Goal: Information Seeking & Learning: Find specific fact

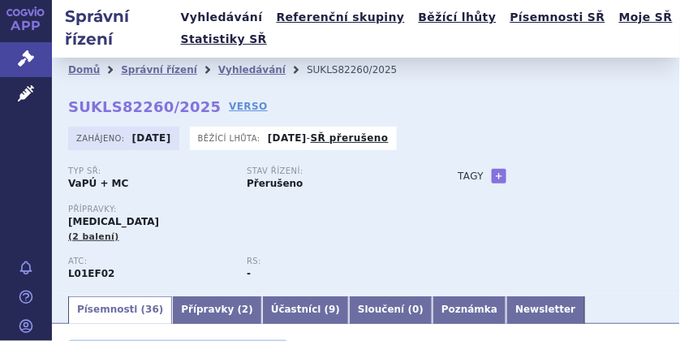
click at [232, 18] on link "Vyhledávání" at bounding box center [222, 17] width 92 height 22
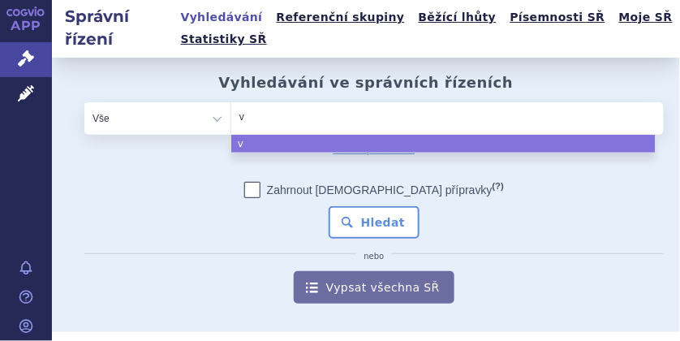
type input "ve"
type input "ver"
type input "verz"
type input "verze"
type input "verzen"
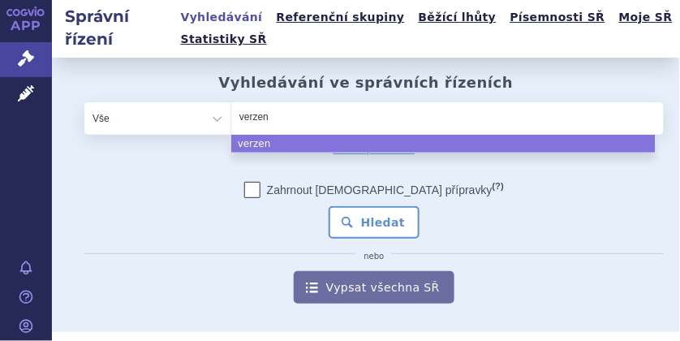
type input "verzeni"
type input "verzenio"
type input "verzenios"
select select "verzenios"
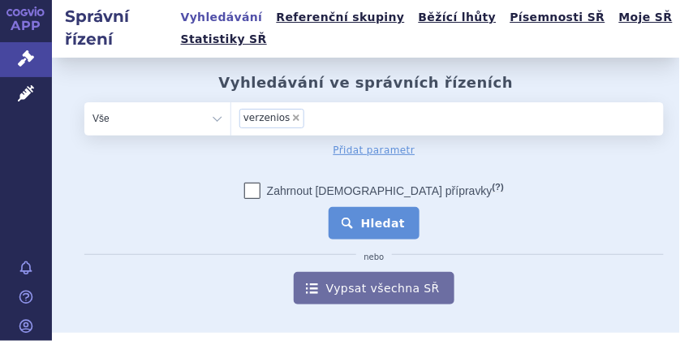
click at [373, 222] on button "Hledat" at bounding box center [375, 223] width 92 height 32
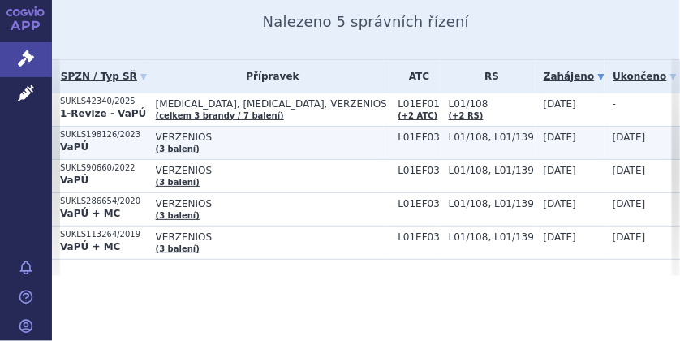
click at [80, 126] on td "SUKLS198126/2023 VaPÚ" at bounding box center [100, 142] width 96 height 33
click at [80, 130] on p "SUKLS198126/2023" at bounding box center [104, 134] width 88 height 11
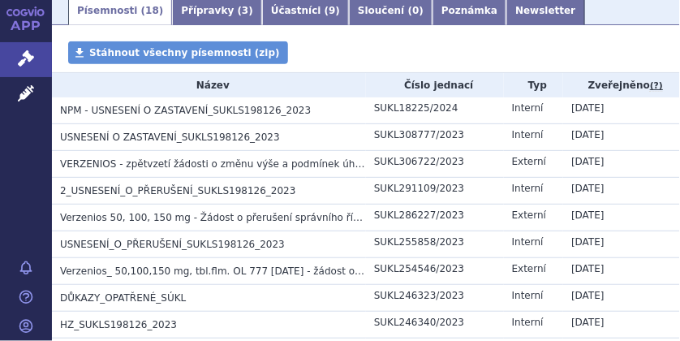
scroll to position [216, 0]
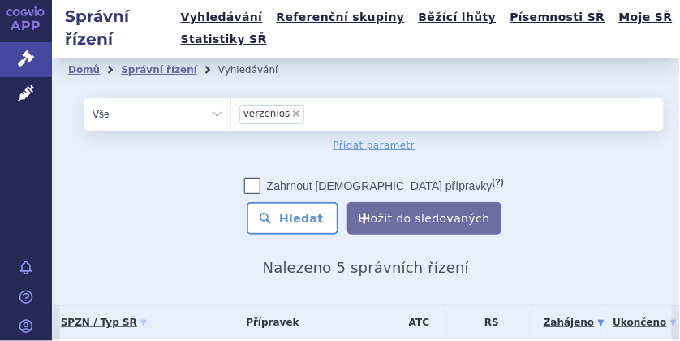
scroll to position [216, 0]
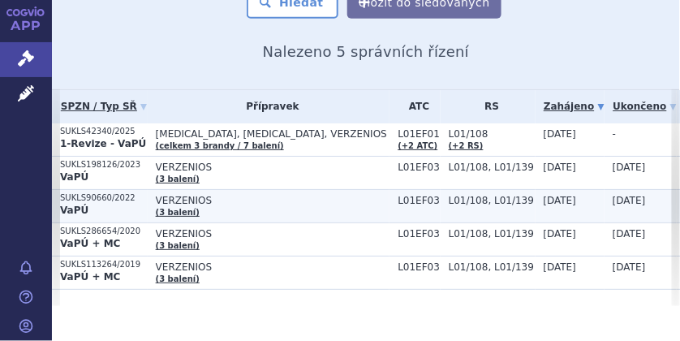
click at [89, 204] on p "VaPÚ" at bounding box center [104, 210] width 88 height 13
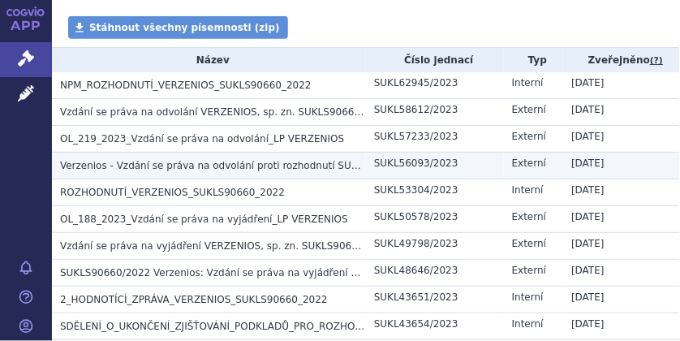
scroll to position [325, 0]
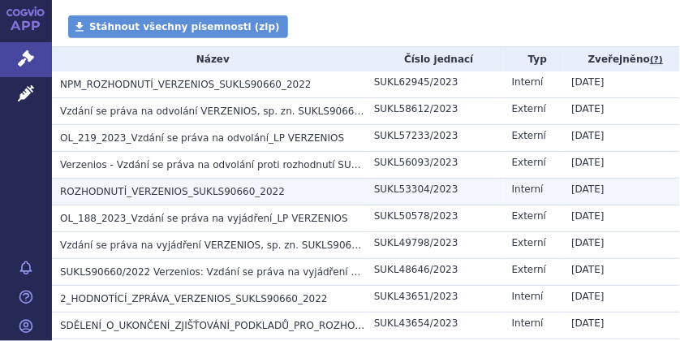
click at [114, 190] on span "ROZHODNUTÍ_VERZENIOS_SUKLS90660_2022" at bounding box center [172, 191] width 225 height 11
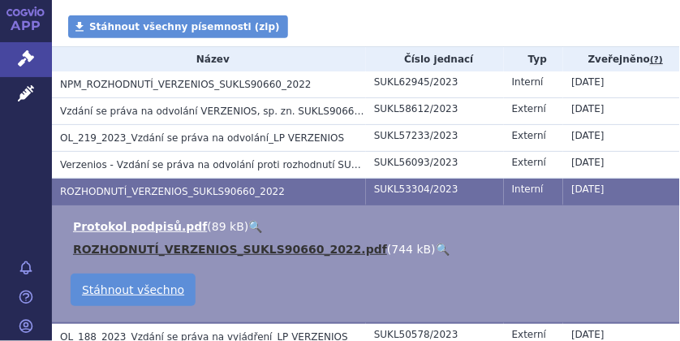
click at [110, 248] on link "ROZHODNUTÍ_VERZENIOS_SUKLS90660_2022.pdf" at bounding box center [230, 249] width 314 height 13
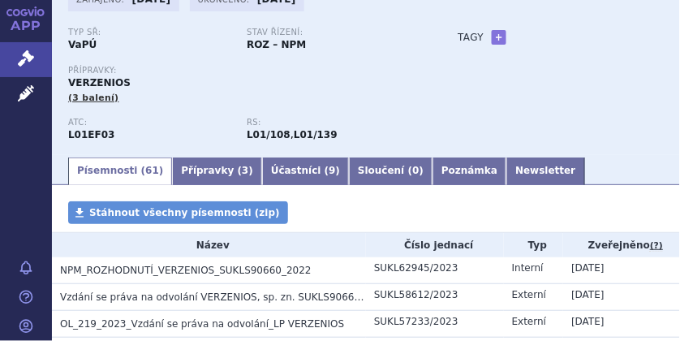
scroll to position [0, 0]
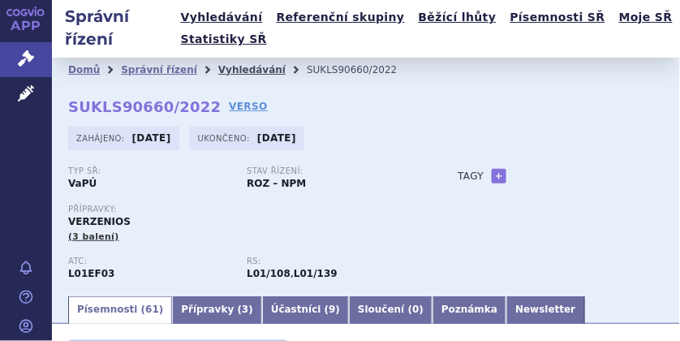
click at [221, 69] on link "Vyhledávání" at bounding box center [251, 69] width 67 height 11
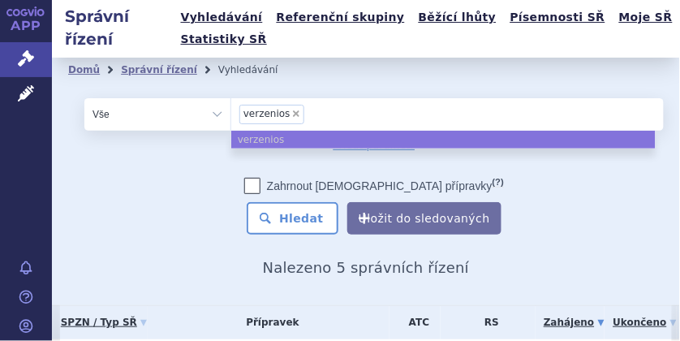
select select
type input "verzenios"
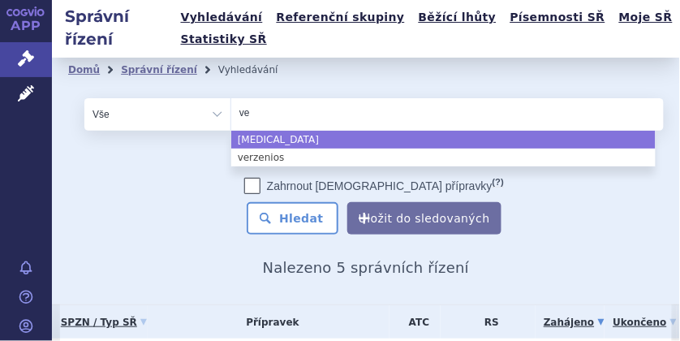
type input "v"
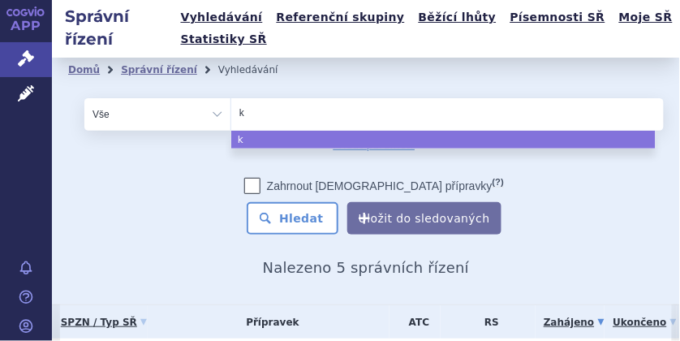
type input "ki"
type input "kis"
type input "kisq"
type input "kisqal"
type input "kisqali"
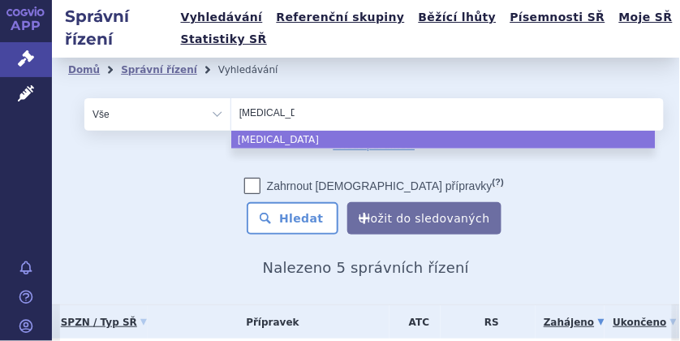
select select "kisqali"
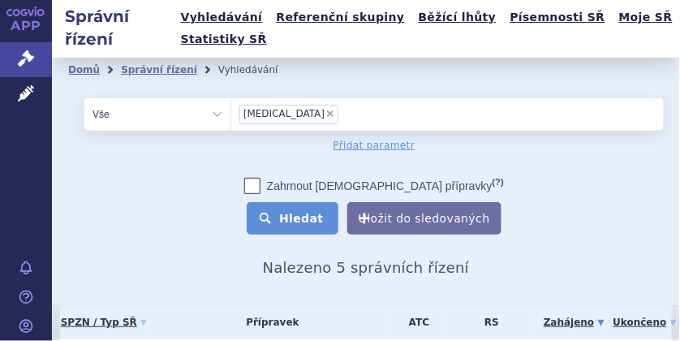
click at [296, 222] on button "Hledat" at bounding box center [293, 218] width 92 height 32
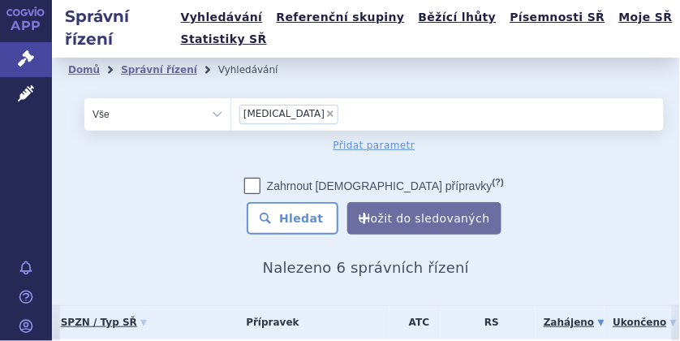
scroll to position [270, 0]
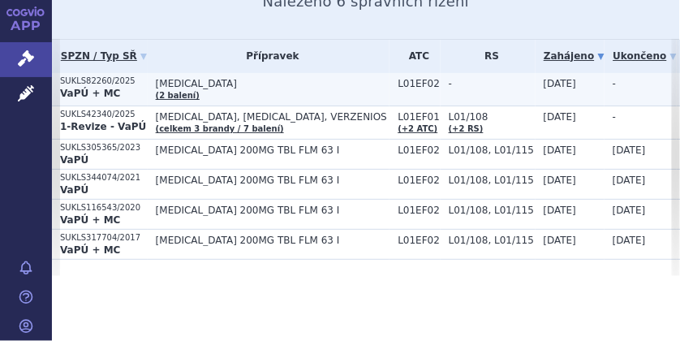
click at [79, 88] on strong "VaPÚ + MC" at bounding box center [90, 93] width 60 height 11
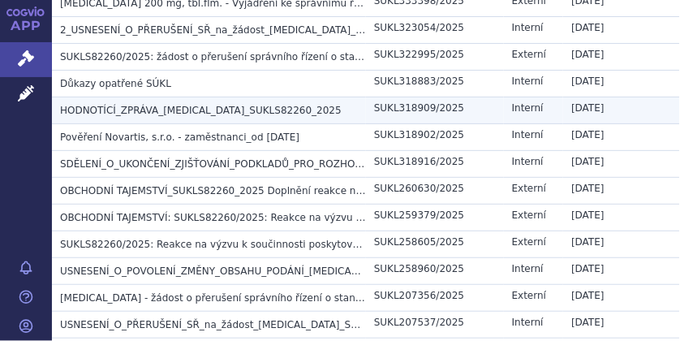
scroll to position [378, 0]
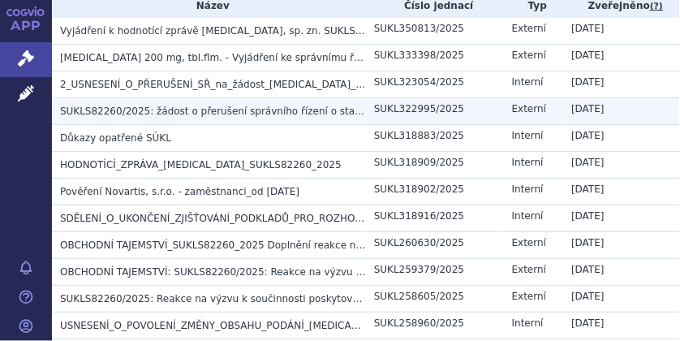
click at [136, 111] on span "SUKLS82260/2025: žádost o přerušení správního řízení o stanovení MC+VaPÚ LP [ME…" at bounding box center [299, 111] width 478 height 11
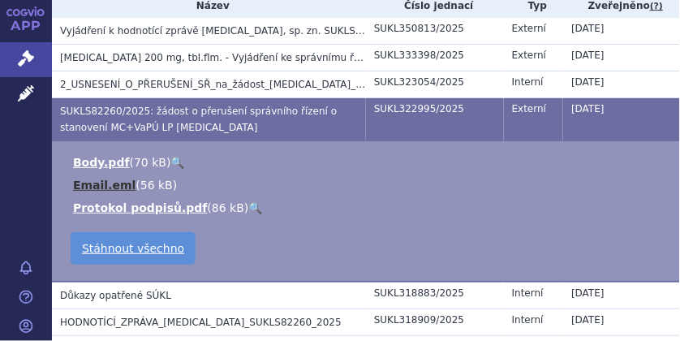
click at [79, 185] on link "Email.eml" at bounding box center [104, 185] width 63 height 13
click at [97, 166] on link "Body.pdf" at bounding box center [101, 162] width 57 height 13
